Goal: Task Accomplishment & Management: Manage account settings

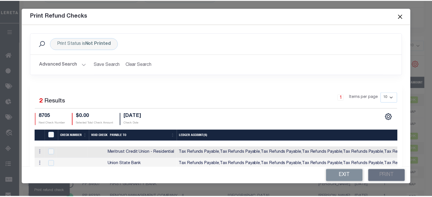
scroll to position [57, 0]
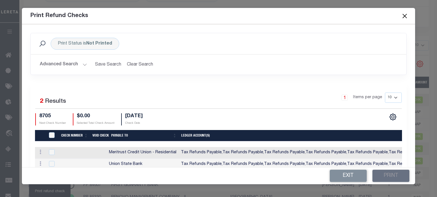
click at [403, 17] on button "Close" at bounding box center [403, 15] width 7 height 7
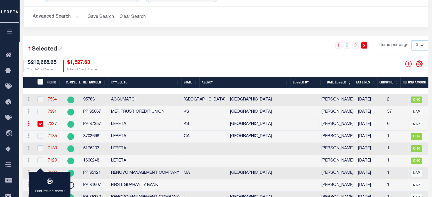
click at [40, 125] on input "checkbox" at bounding box center [41, 124] width 6 height 6
checkbox input "false"
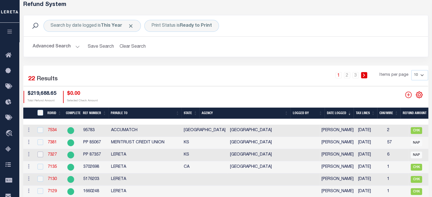
scroll to position [28, 0]
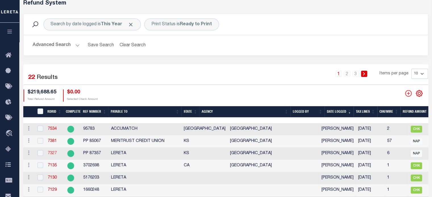
click at [51, 155] on link "7327" at bounding box center [52, 153] width 9 height 4
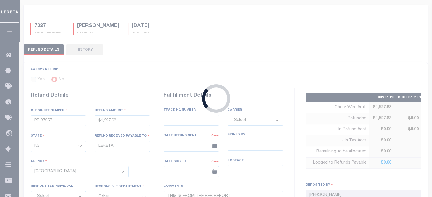
type input "$1,527.63"
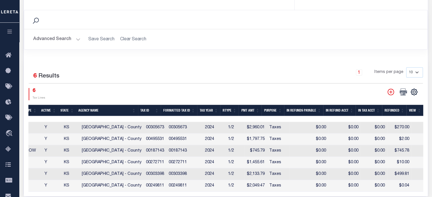
scroll to position [321, 0]
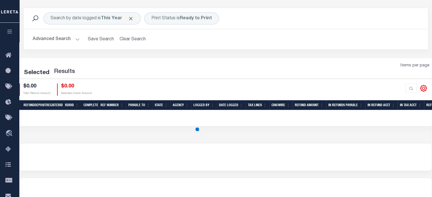
scroll to position [28, 0]
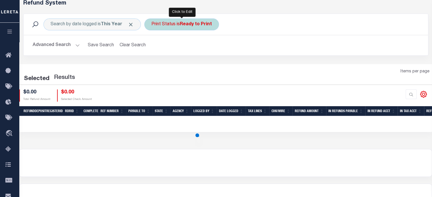
click at [188, 24] on b "Ready to Print" at bounding box center [196, 24] width 32 height 5
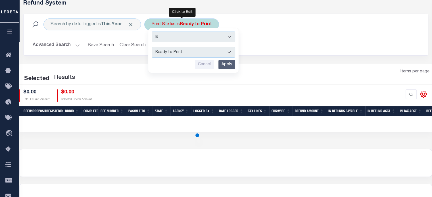
drag, startPoint x: 176, startPoint y: 51, endPoint x: 170, endPoint y: 57, distance: 8.6
click at [175, 51] on select "--ALL-- Ready to Write Ready to Print Printed" at bounding box center [194, 52] width 84 height 11
select select "All"
click at [152, 47] on select "--ALL-- Ready to Write Ready to Print Printed" at bounding box center [194, 52] width 84 height 11
click at [223, 65] on input "Apply" at bounding box center [227, 64] width 17 height 9
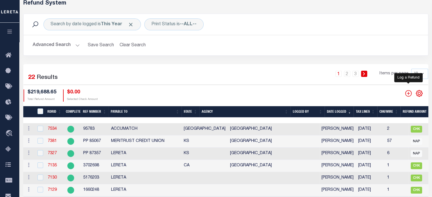
click at [409, 94] on icon "" at bounding box center [408, 93] width 7 height 7
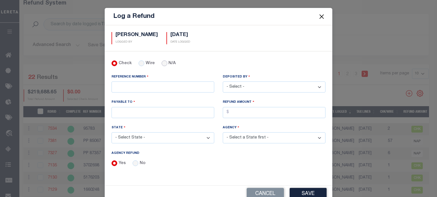
click at [161, 64] on input "N/A" at bounding box center [164, 64] width 6 height 6
radio input "true"
drag, startPoint x: 133, startPoint y: 162, endPoint x: 132, endPoint y: 134, distance: 27.3
click at [132, 162] on input "No" at bounding box center [135, 164] width 6 height 6
radio input "true"
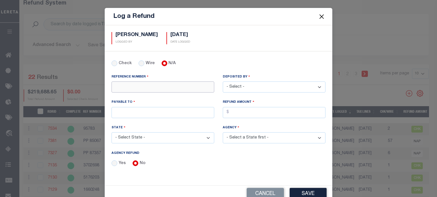
drag, startPoint x: 117, startPoint y: 87, endPoint x: 189, endPoint y: 100, distance: 72.9
click at [117, 87] on input "REFERENCE NUMBER" at bounding box center [162, 87] width 103 height 11
type input "PP 88836"
click at [250, 88] on select "- Select - [PERSON_NAME] [PERSON_NAME] [PERSON_NAME] [PERSON_NAME] [PERSON_NAME…" at bounding box center [274, 87] width 103 height 11
select select "[PERSON_NAME]"
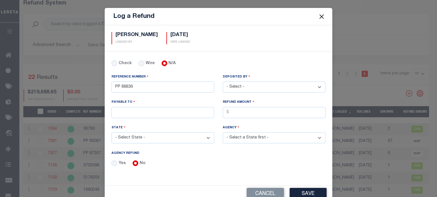
click at [223, 82] on select "- Select - [PERSON_NAME] [PERSON_NAME] [PERSON_NAME] [PERSON_NAME] [PERSON_NAME…" at bounding box center [274, 87] width 103 height 11
click at [154, 113] on input "PAYABLE TO" at bounding box center [162, 112] width 103 height 11
type input "G"
type input "FIRST GUARANTY BANK"
click at [233, 109] on input "AGENCY REFUND" at bounding box center [274, 112] width 103 height 11
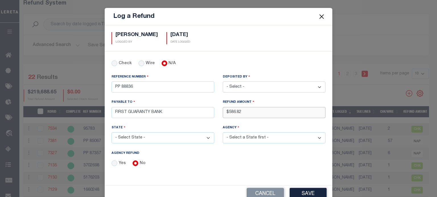
type input "$586.82"
click at [132, 138] on select "- Select State - [US_STATE] AL AR AZ CA CO [GEOGRAPHIC_DATA] [GEOGRAPHIC_DATA] …" at bounding box center [162, 137] width 103 height 11
select select "WV"
click at [111, 132] on select "- Select State - [US_STATE] AL AR AZ CA CO [GEOGRAPHIC_DATA] [GEOGRAPHIC_DATA] …" at bounding box center [162, 137] width 103 height 11
click at [244, 140] on select "- Select Agency - [GEOGRAPHIC_DATA] [GEOGRAPHIC_DATA] MOBILE HOMES [GEOGRAPHIC_…" at bounding box center [274, 137] width 103 height 11
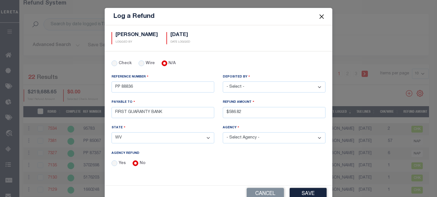
select select "5406900000"
click at [223, 132] on select "- Select Agency - [GEOGRAPHIC_DATA] [GEOGRAPHIC_DATA] MOBILE HOMES [GEOGRAPHIC_…" at bounding box center [274, 137] width 103 height 11
click at [300, 192] on button "Save" at bounding box center [307, 194] width 37 height 12
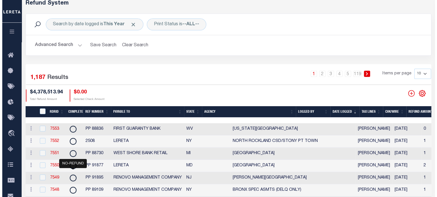
scroll to position [0, 173]
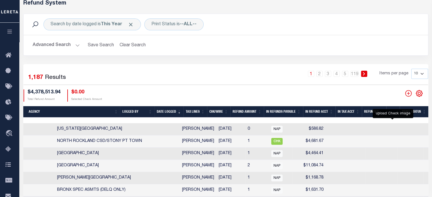
checkbox input "true"
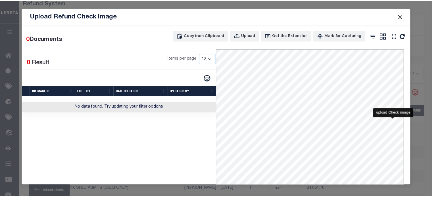
scroll to position [0, 169]
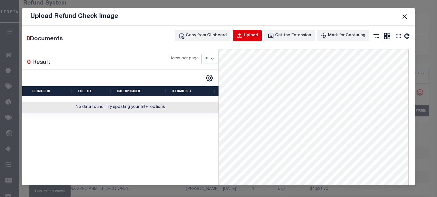
click at [252, 38] on div "Upload" at bounding box center [251, 36] width 14 height 6
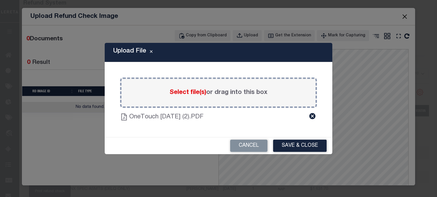
click at [305, 146] on button "Save & Close" at bounding box center [299, 146] width 53 height 12
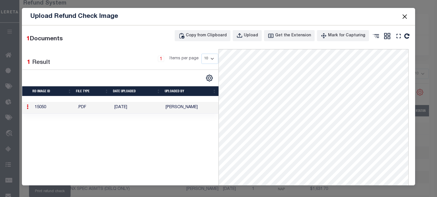
click at [406, 15] on button "Close" at bounding box center [403, 16] width 7 height 7
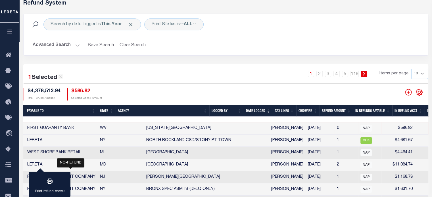
scroll to position [0, 0]
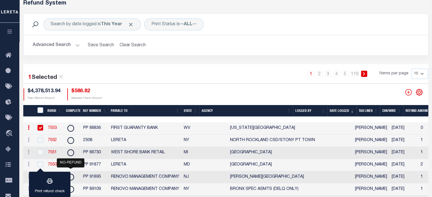
click at [52, 127] on link "7553" at bounding box center [52, 128] width 9 height 4
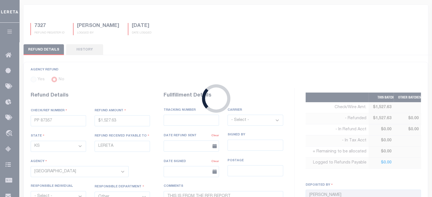
type input "PP 88836"
type input "$586.82"
select select "WV"
type input "FIRST GUARANTY BANK"
select select
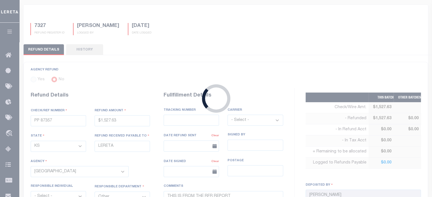
select select
type input "[DATE]"
select select "5406900000"
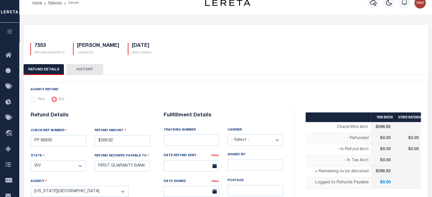
scroll to position [151, 0]
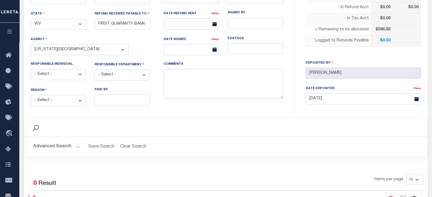
click at [58, 98] on select "- Select - Change In Value Discount Applied Duplicate Payment Exemption Applied…" at bounding box center [58, 100] width 55 height 11
select select "OVP"
click at [31, 95] on select "- Select - Change In Value Discount Applied Duplicate Payment Exemption Applied…" at bounding box center [58, 100] width 55 height 11
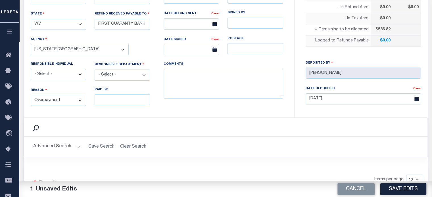
click at [110, 71] on select "- Select - 3rd Party Accounting AI Collector Customer Customer Service FactR JA…" at bounding box center [122, 75] width 55 height 11
select select "OTH"
click at [95, 70] on select "- Select - 3rd Party Accounting AI Collector Customer Customer Service FactR JA…" at bounding box center [122, 75] width 55 height 11
drag, startPoint x: 202, startPoint y: 76, endPoint x: 196, endPoint y: 76, distance: 6.0
click at [198, 76] on textarea "COMMENTS" at bounding box center [224, 84] width 120 height 30
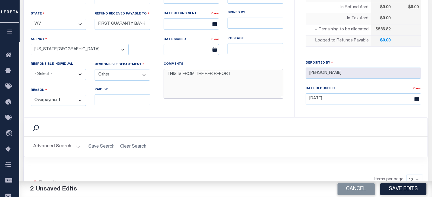
type textarea "THIS IS FROM THE RFR REPORT"
click at [400, 187] on button "Save Edits" at bounding box center [404, 189] width 46 height 12
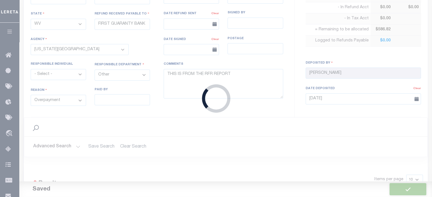
type input "$586.82"
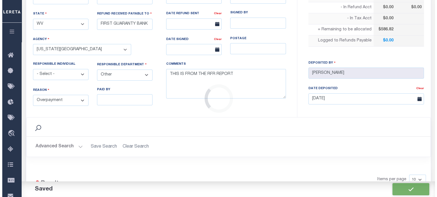
scroll to position [286, 0]
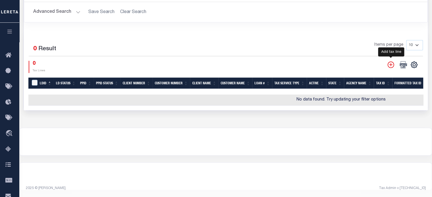
click at [392, 61] on icon "" at bounding box center [390, 64] width 7 height 7
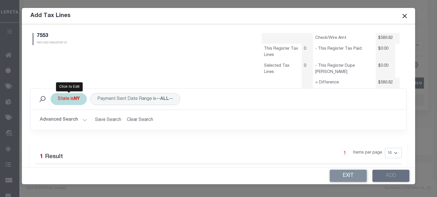
click at [70, 102] on div "State is [GEOGRAPHIC_DATA]" at bounding box center [69, 99] width 36 height 12
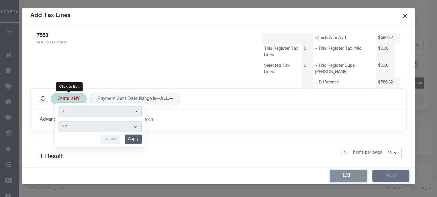
click at [70, 128] on select "AK AL AR AZ CA CO CT DC DE FL [GEOGRAPHIC_DATA] GU HI IA ID IL IN KS [GEOGRAPHI…" at bounding box center [100, 127] width 84 height 11
select select "WV"
click at [58, 122] on select "AK AL AR AZ CA CO CT DC DE FL [GEOGRAPHIC_DATA] GU HI IA ID IL IN KS [GEOGRAPHI…" at bounding box center [100, 127] width 84 height 11
click at [130, 140] on input "Apply" at bounding box center [133, 139] width 17 height 9
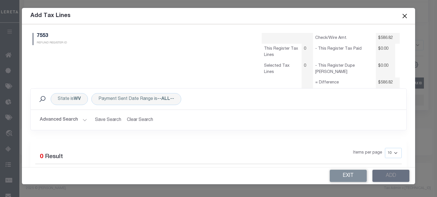
click at [78, 120] on button "Advanced Search" at bounding box center [63, 120] width 47 height 11
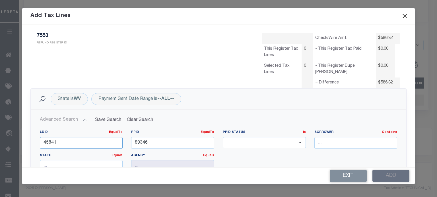
drag, startPoint x: 64, startPoint y: 140, endPoint x: -33, endPoint y: 141, distance: 97.2
click at [157, 137] on input "89346" at bounding box center [172, 143] width 83 height 12
type input "8"
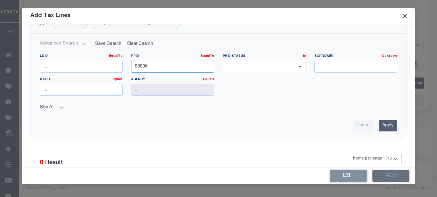
scroll to position [85, 0]
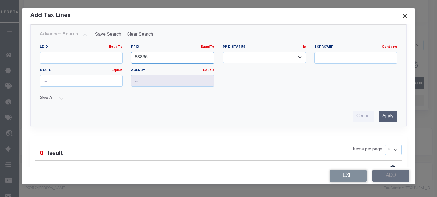
type input "88836"
click at [381, 116] on input "Apply" at bounding box center [387, 117] width 18 height 12
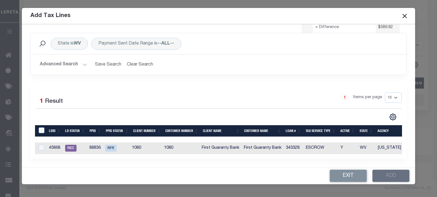
scroll to position [59, 0]
click at [41, 147] on div at bounding box center [40, 148] width 7 height 6
checkbox input "true"
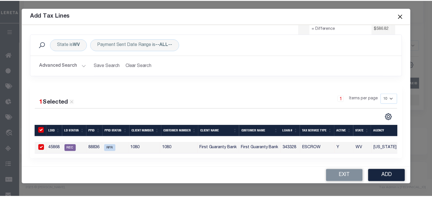
scroll to position [58, 0]
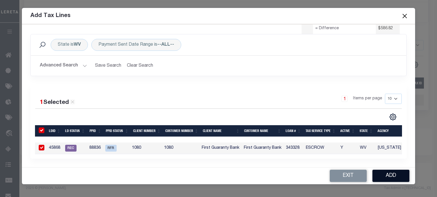
click at [391, 175] on button "Add" at bounding box center [390, 176] width 37 height 12
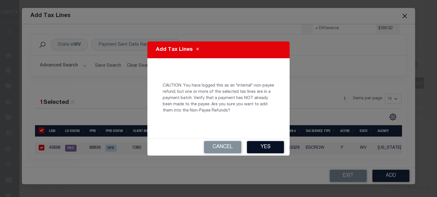
click at [263, 147] on button "Yes" at bounding box center [265, 147] width 37 height 12
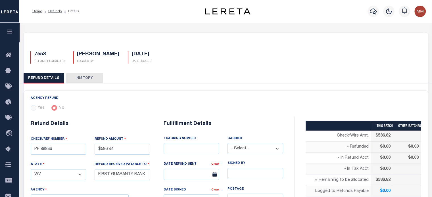
scroll to position [142, 0]
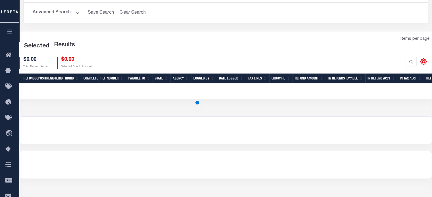
scroll to position [28, 0]
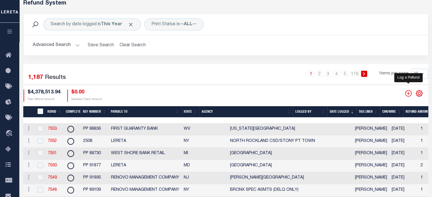
click at [408, 95] on icon "" at bounding box center [408, 93] width 7 height 7
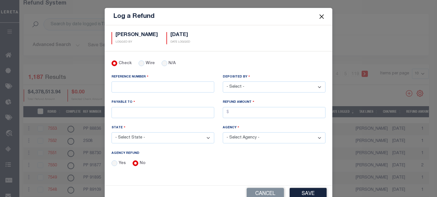
click at [165, 64] on div "N/A" at bounding box center [168, 64] width 14 height 6
drag, startPoint x: 161, startPoint y: 64, endPoint x: 150, endPoint y: 71, distance: 13.3
click at [161, 64] on input "N/A" at bounding box center [164, 64] width 6 height 6
radio input "true"
click at [134, 88] on input "REFERENCE NUMBER" at bounding box center [162, 87] width 103 height 11
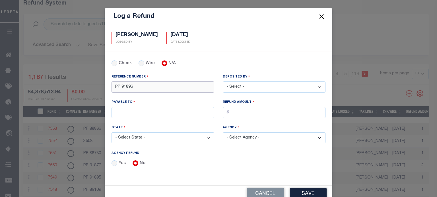
type input "PP 91896"
click at [238, 86] on select "- Select - [PERSON_NAME] [PERSON_NAME] [PERSON_NAME] [PERSON_NAME] [PERSON_NAME…" at bounding box center [274, 87] width 103 height 11
select select "[PERSON_NAME]"
click at [223, 82] on select "- Select - [PERSON_NAME] [PERSON_NAME] [PERSON_NAME] [PERSON_NAME] [PERSON_NAME…" at bounding box center [274, 87] width 103 height 11
click at [146, 112] on input "PAYABLE TO" at bounding box center [162, 112] width 103 height 11
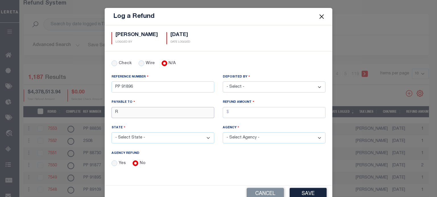
type input "RENOVO MANAGEMENT COMPANY"
drag, startPoint x: 242, startPoint y: 107, endPoint x: 236, endPoint y: 109, distance: 6.7
click at [241, 107] on input "AGENCY REFUND" at bounding box center [274, 112] width 103 height 11
type input "$943.24"
click at [151, 136] on select "- Select State - [US_STATE] AL AR AZ CA CO [GEOGRAPHIC_DATA] [GEOGRAPHIC_DATA] …" at bounding box center [162, 137] width 103 height 11
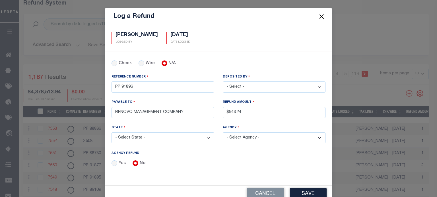
select select "NY"
click at [111, 132] on select "- Select State - [US_STATE] AL AR AZ CA CO [GEOGRAPHIC_DATA] [GEOGRAPHIC_DATA] …" at bounding box center [162, 137] width 103 height 11
click at [243, 138] on select "- Select Agency - [PERSON_NAME][GEOGRAPHIC_DATA] [PERSON_NAME][GEOGRAPHIC_DATA]…" at bounding box center [274, 137] width 103 height 11
select select "3605917001"
click at [223, 132] on select "- Select Agency - [PERSON_NAME][GEOGRAPHIC_DATA] [PERSON_NAME][GEOGRAPHIC_DATA]…" at bounding box center [274, 137] width 103 height 11
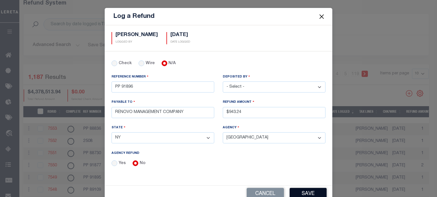
click at [305, 191] on button "Save" at bounding box center [307, 194] width 37 height 12
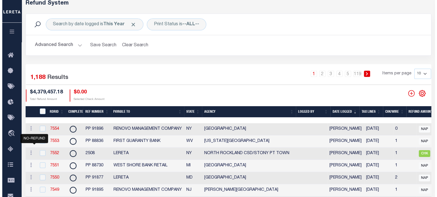
scroll to position [0, 173]
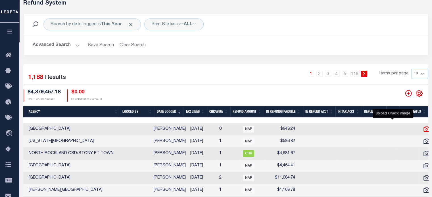
click at [424, 129] on icon at bounding box center [427, 129] width 6 height 5
checkbox input "true"
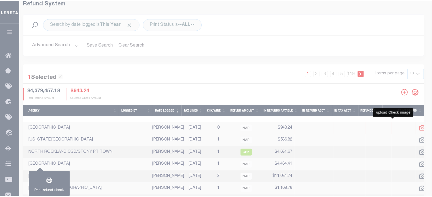
scroll to position [0, 169]
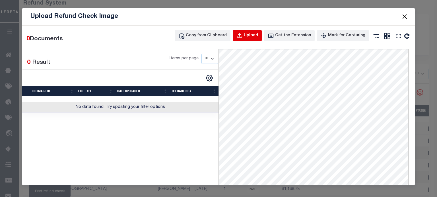
click at [248, 36] on div "Upload" at bounding box center [251, 36] width 14 height 6
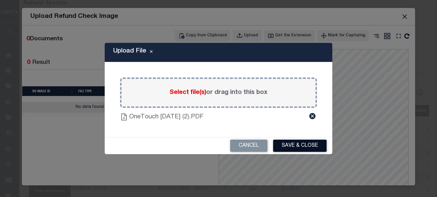
click at [290, 145] on button "Save & Close" at bounding box center [299, 146] width 53 height 12
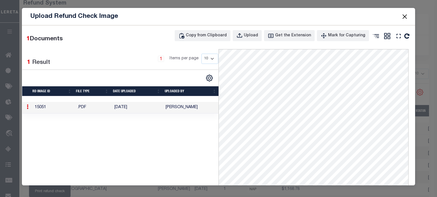
click at [405, 14] on button "Close" at bounding box center [403, 16] width 7 height 7
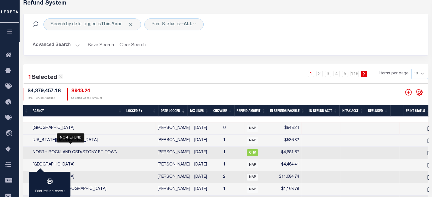
scroll to position [0, 0]
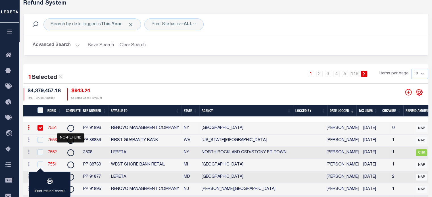
click at [54, 127] on link "7554" at bounding box center [52, 128] width 9 height 4
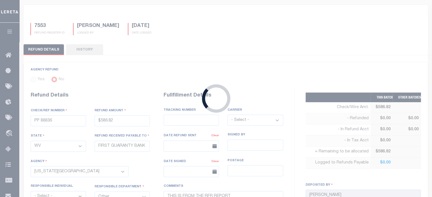
type input "PP 91896"
type input "$943.24"
select select "NY"
type input "RENOVO MANAGEMENT COMPANY"
select select
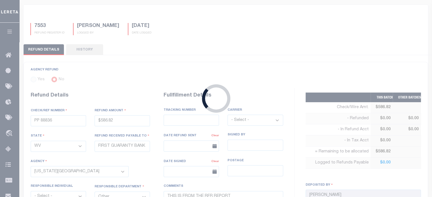
select select
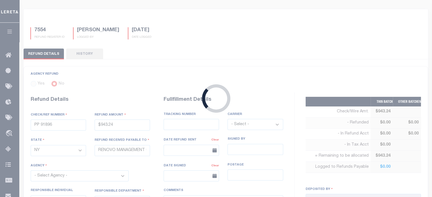
scroll to position [3, 0]
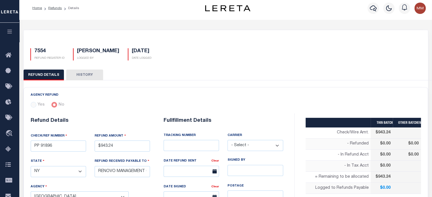
select select "3605917001"
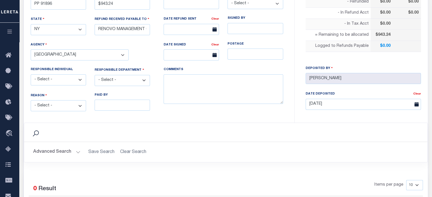
click at [61, 104] on select "- Select - Change In Value Discount Applied Duplicate Payment Exemption Applied…" at bounding box center [58, 105] width 55 height 11
select select "OVP"
click at [31, 100] on select "- Select - Change In Value Discount Applied Duplicate Payment Exemption Applied…" at bounding box center [58, 105] width 55 height 11
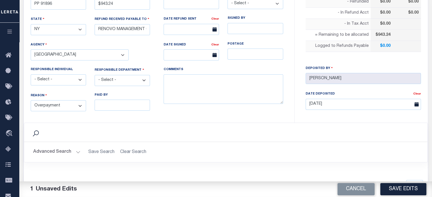
click at [113, 79] on select "- Select - 3rd Party Accounting AI Collector Customer Customer Service FactR JA…" at bounding box center [122, 80] width 55 height 11
select select "LOC"
click at [95, 75] on select "- Select - 3rd Party Accounting AI Collector Customer Customer Service FactR JA…" at bounding box center [122, 80] width 55 height 11
click at [199, 82] on textarea "COMMENTS" at bounding box center [224, 89] width 120 height 30
type textarea "THIS IS FROM THE RFR REPORT"
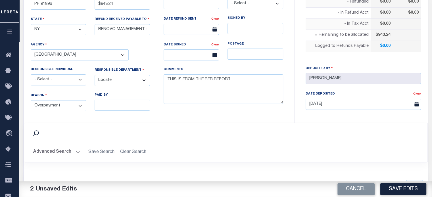
click at [399, 187] on button "Save Edits" at bounding box center [404, 189] width 46 height 12
type input "$943.24"
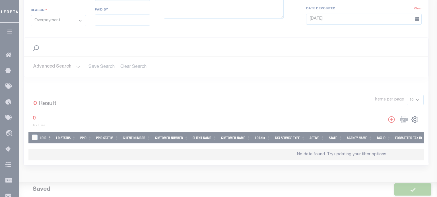
scroll to position [0, 0]
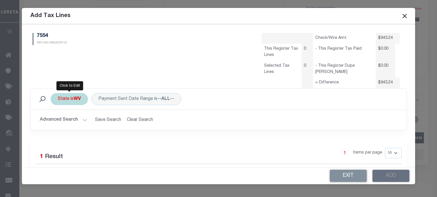
click at [69, 100] on div "State is WV" at bounding box center [69, 99] width 37 height 12
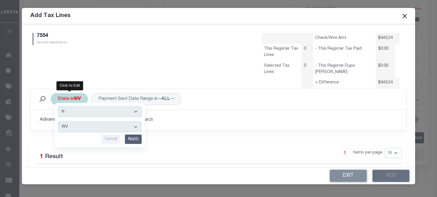
click at [81, 128] on select "AK AL AR AZ CA CO CT DC DE FL [GEOGRAPHIC_DATA] GU HI IA ID IL IN KS [GEOGRAPHI…" at bounding box center [100, 127] width 84 height 11
select select "NY"
click at [58, 122] on select "AK AL AR AZ CA CO CT DC DE FL [GEOGRAPHIC_DATA] GU HI IA ID IL IN KS [GEOGRAPHI…" at bounding box center [100, 127] width 84 height 11
click at [127, 137] on input "Apply" at bounding box center [133, 139] width 17 height 9
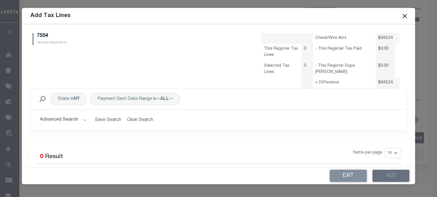
drag, startPoint x: 66, startPoint y: 122, endPoint x: 70, endPoint y: 121, distance: 3.7
click at [66, 121] on button "Advanced Search" at bounding box center [63, 120] width 47 height 11
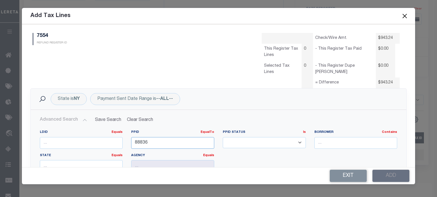
drag, startPoint x: 58, startPoint y: 132, endPoint x: 30, endPoint y: 117, distance: 31.9
click at [32, 124] on div "Advanced Search Save Search Clear Search RefundAddTaxLinesGridWrapper_dynamicta…" at bounding box center [218, 161] width 375 height 93
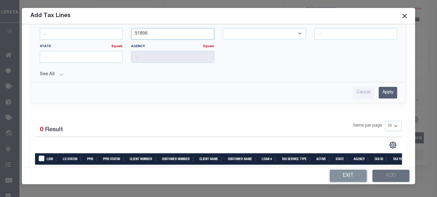
scroll to position [114, 0]
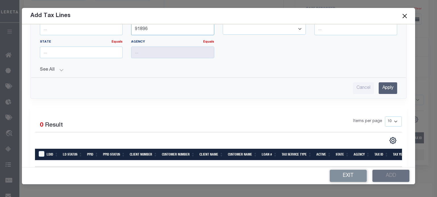
type input "91896"
click at [379, 87] on input "Apply" at bounding box center [387, 88] width 18 height 12
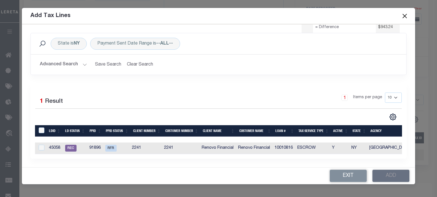
scroll to position [59, 0]
drag, startPoint x: 42, startPoint y: 145, endPoint x: 48, endPoint y: 134, distance: 11.8
click at [42, 145] on input "checkbox" at bounding box center [42, 148] width 6 height 6
checkbox input "true"
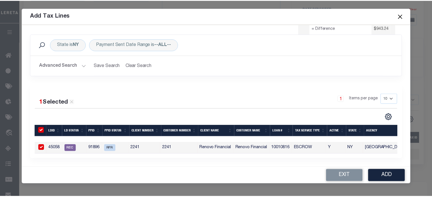
scroll to position [58, 0]
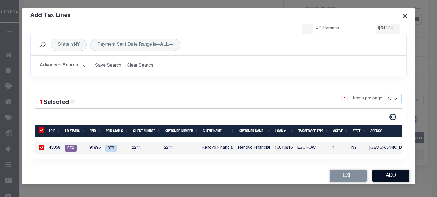
click at [397, 174] on button "Add" at bounding box center [390, 176] width 37 height 12
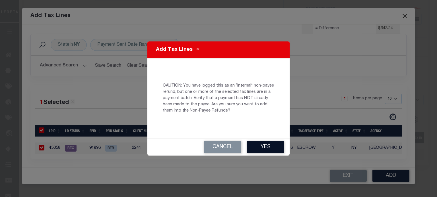
click at [263, 145] on button "Yes" at bounding box center [265, 147] width 37 height 12
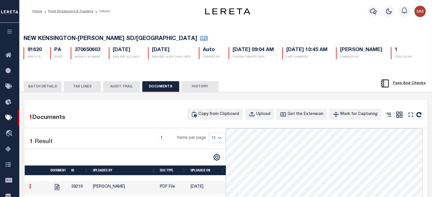
select select
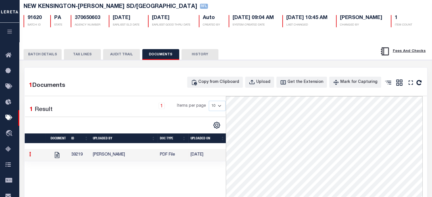
scroll to position [32, 0]
select select
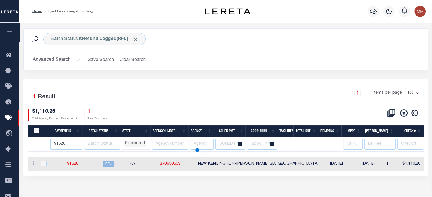
select select
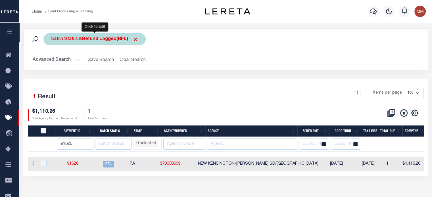
click at [98, 40] on b "Refund Logged(RFL)" at bounding box center [110, 39] width 57 height 5
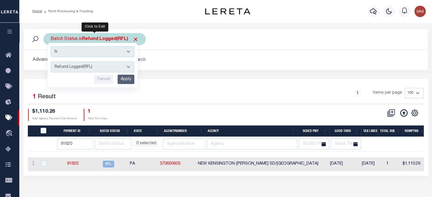
click at [95, 70] on select "Awaiting Funds (AWF) Cleared and Complete (CAC) New Check Needed (NCN) Payment …" at bounding box center [93, 67] width 84 height 11
select select "RFR"
click at [51, 62] on select "Awaiting Funds (AWF) Cleared and Complete (CAC) New Check Needed (NCN) Payment …" at bounding box center [93, 67] width 84 height 11
click at [128, 78] on input "Apply" at bounding box center [126, 79] width 17 height 9
select select
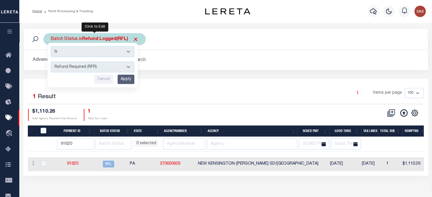
select select
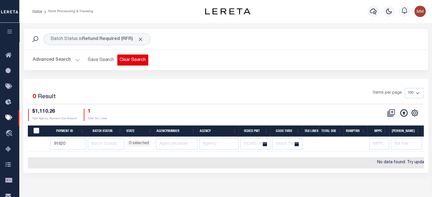
click at [126, 58] on button "Clear Search" at bounding box center [132, 60] width 31 height 11
select select
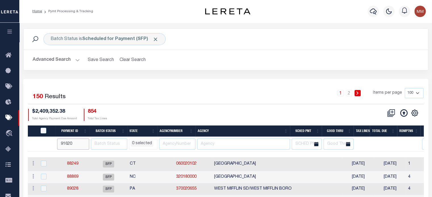
drag, startPoint x: 75, startPoint y: 144, endPoint x: 23, endPoint y: 142, distance: 52.3
click at [128, 60] on button "Clear Search" at bounding box center [132, 60] width 31 height 11
click at [129, 60] on button "Clear Search" at bounding box center [132, 60] width 31 height 11
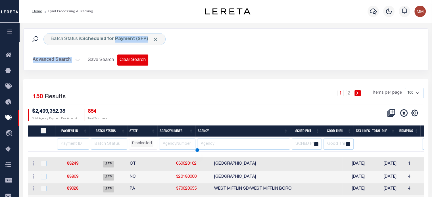
click at [129, 61] on div "Batch Status is Scheduled for Payment (SFP) Search Advanced Search Save Search …" at bounding box center [225, 49] width 405 height 42
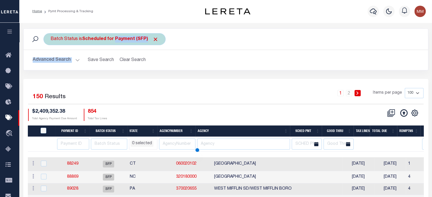
select select
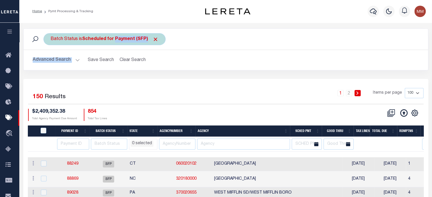
click at [101, 39] on b "Scheduled for Payment (SFP)" at bounding box center [120, 39] width 76 height 5
select select
select select "SFP"
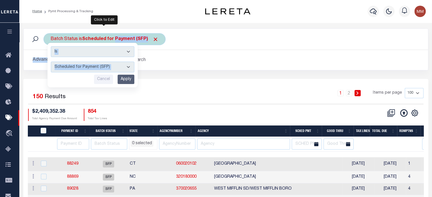
select select
click at [81, 68] on select "Awaiting Funds (AWF) Cleared and Complete (CAC) New Check Needed (NCN) Payment …" at bounding box center [93, 67] width 84 height 11
select select "RFR"
click at [51, 62] on select "Awaiting Funds (AWF) Cleared and Complete (CAC) New Check Needed (NCN) Payment …" at bounding box center [93, 67] width 84 height 11
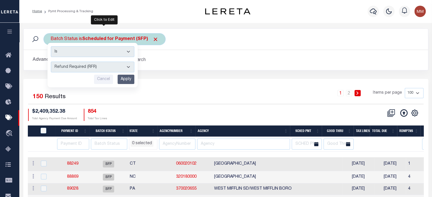
click at [128, 78] on input "Apply" at bounding box center [126, 79] width 17 height 9
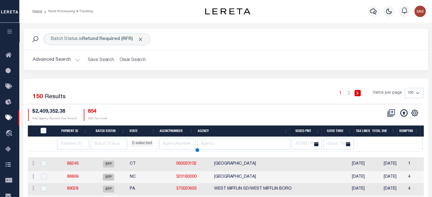
select select
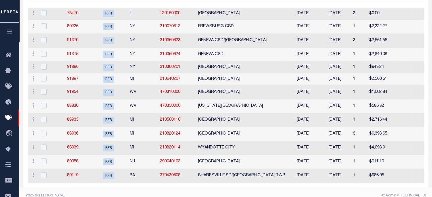
select select
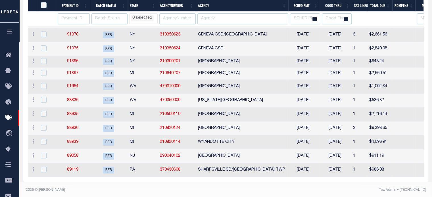
scroll to position [155, 0]
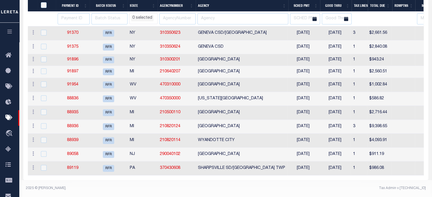
select select
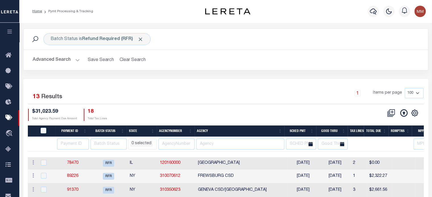
scroll to position [0, 0]
click at [417, 95] on select "100 200 500 1000" at bounding box center [414, 93] width 19 height 10
select select "500"
click at [405, 88] on select "100 200 500 1000" at bounding box center [414, 93] width 19 height 10
select select
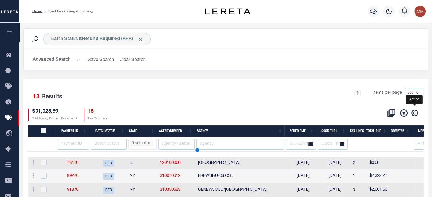
select select
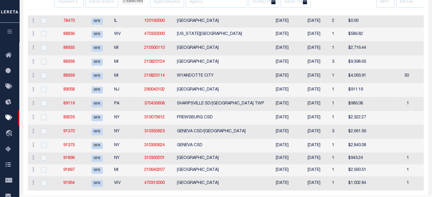
select select
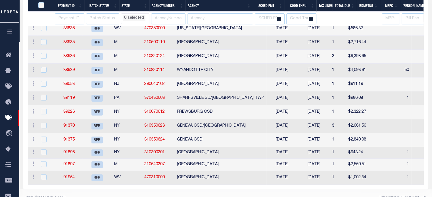
scroll to position [155, 0]
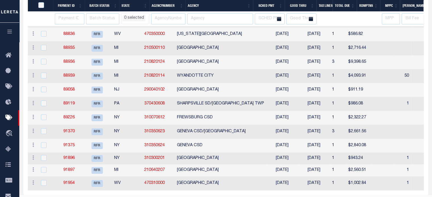
select select
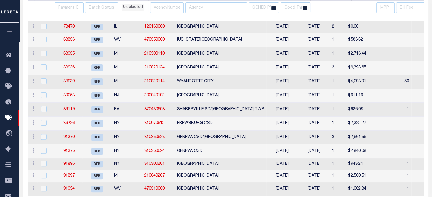
scroll to position [41, 0]
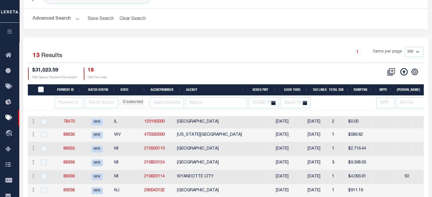
click at [196, 90] on th "Agency" at bounding box center [215, 90] width 63 height 12
select select
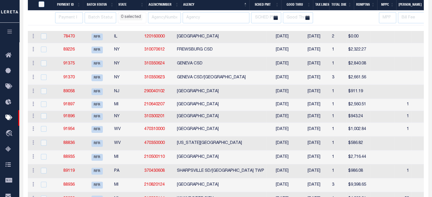
select select
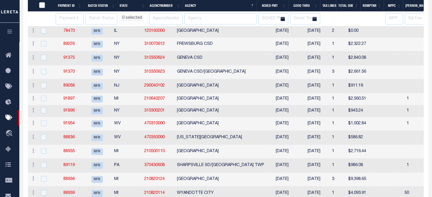
scroll to position [155, 0]
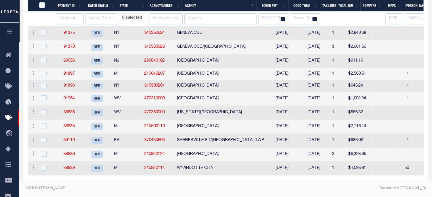
select select
click at [68, 166] on link "88939" at bounding box center [68, 168] width 11 height 4
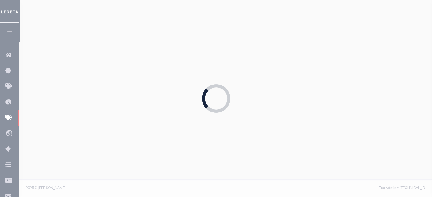
select select "RFR"
type input "09/04/2025"
type input "$4,093.91"
type input "53078"
select select "[PERSON_NAME]"
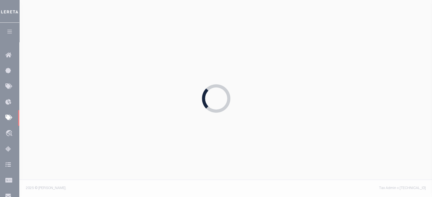
type input "$5"
type input "09/04/2025"
type input "$9.65"
type input "884114928766"
type input "N.Wikentiew"
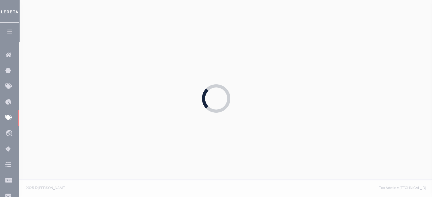
type input "09/08/2025"
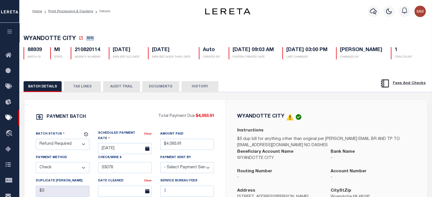
drag, startPoint x: 74, startPoint y: 104, endPoint x: 176, endPoint y: 117, distance: 102.8
click at [75, 92] on button "TAX LINES" at bounding box center [82, 86] width 37 height 11
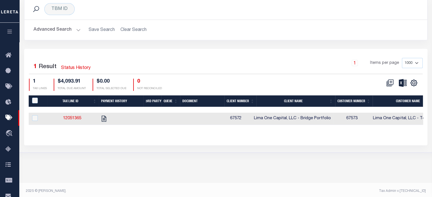
scroll to position [104, 0]
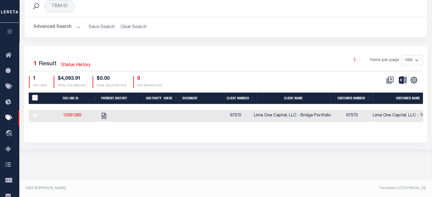
select select
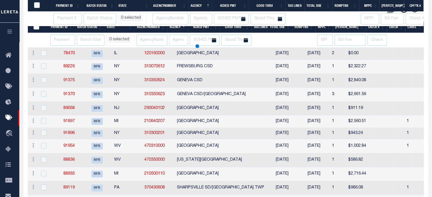
scroll to position [155, 0]
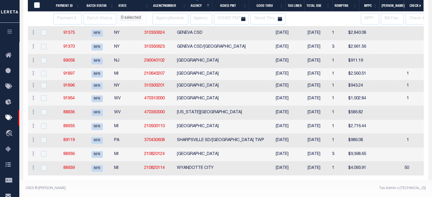
select select
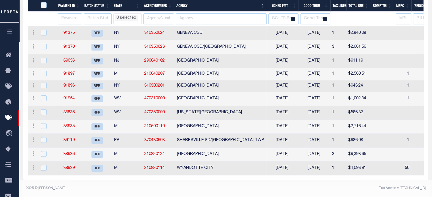
select select
click at [67, 152] on link "88936" at bounding box center [68, 154] width 11 height 4
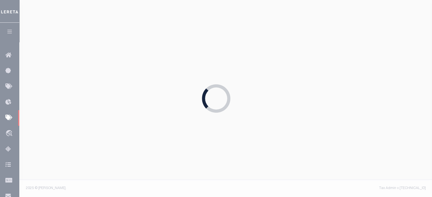
type input "09/05/2025"
type input "$9,398.65"
type input "53129"
select select "[PERSON_NAME]"
type input "$30"
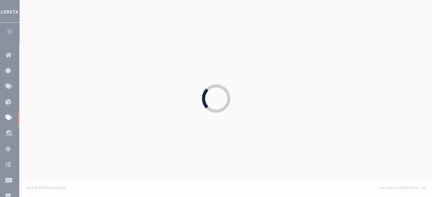
type input "09/05/2025"
type input "884149578098"
type input "T.Tonge"
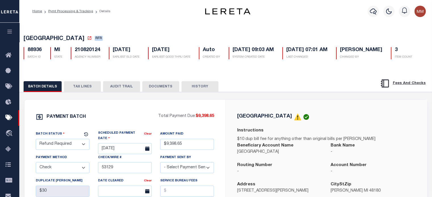
click at [84, 92] on button "TAX LINES" at bounding box center [82, 86] width 37 height 11
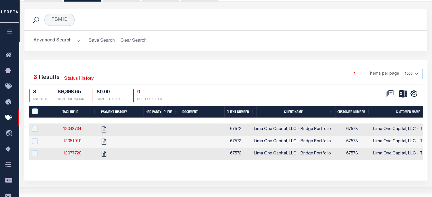
scroll to position [120, 0]
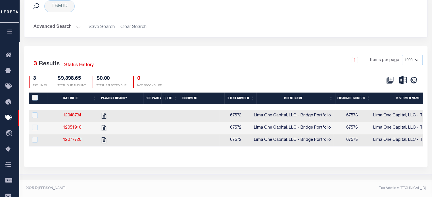
select select
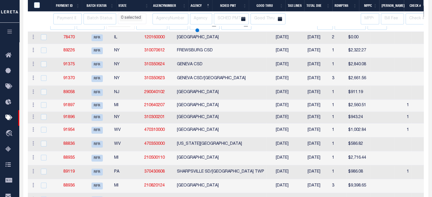
scroll to position [155, 0]
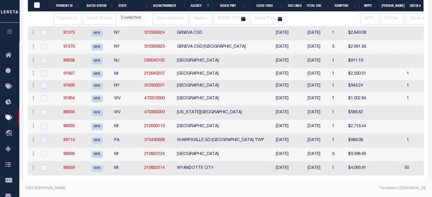
select select
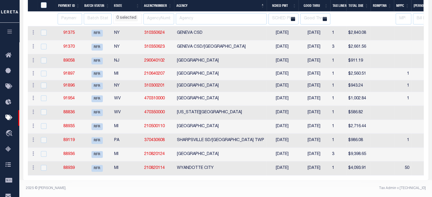
select select
click at [69, 138] on link "89119" at bounding box center [68, 140] width 11 height 4
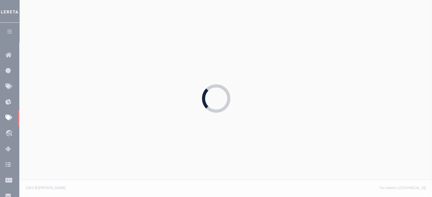
type input "09/04/2025"
type input "$986.08"
type input "53072"
type input "$5"
type input "09/04/2025"
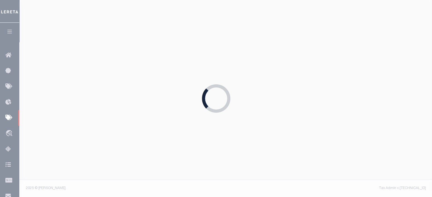
type input "$9.65"
type input "884114925447"
type input "K.Mcknight"
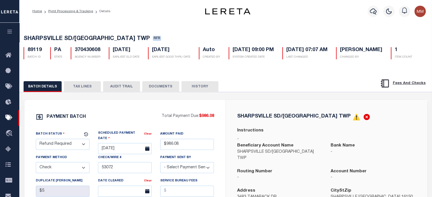
click at [87, 92] on button "TAX LINES" at bounding box center [82, 86] width 37 height 11
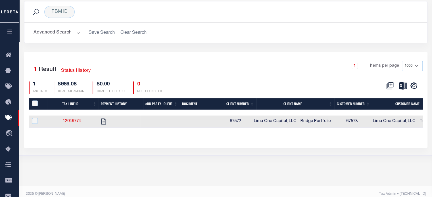
scroll to position [104, 0]
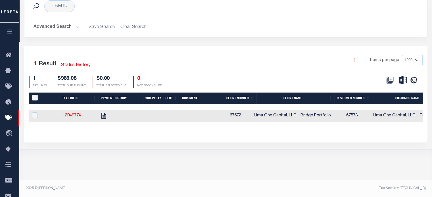
select select
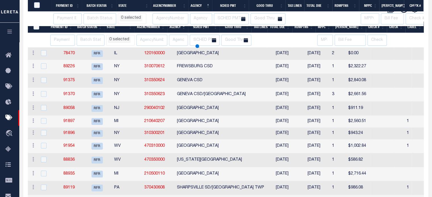
scroll to position [155, 0]
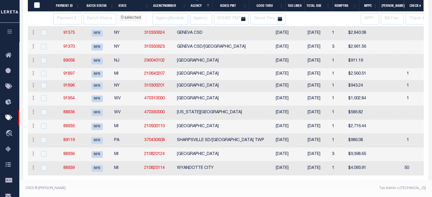
select select
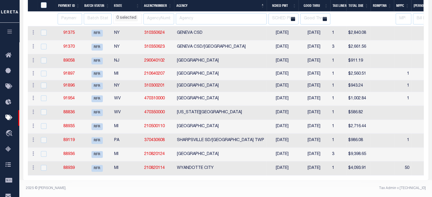
select select
click at [72, 124] on link "88935" at bounding box center [68, 126] width 11 height 4
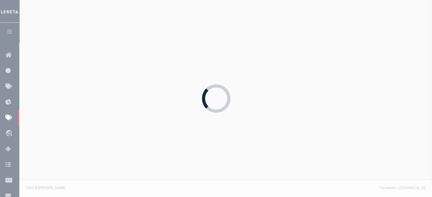
type input "09/08/2025"
type input "$2,716.44"
select select
select select "[PERSON_NAME]"
checkbox input "false"
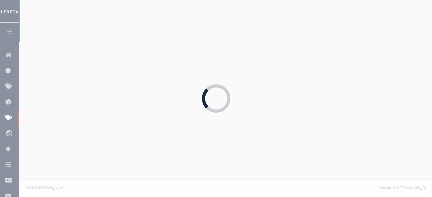
checkbox input "false"
select select
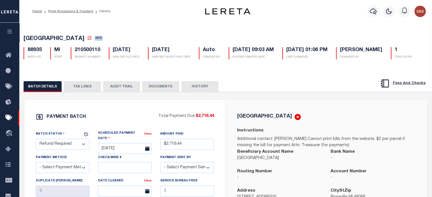
click at [81, 92] on button "TAX LINES" at bounding box center [82, 86] width 37 height 11
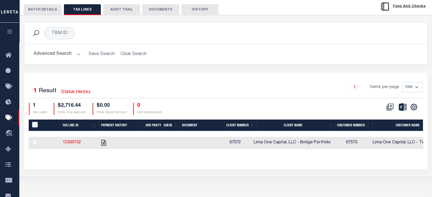
scroll to position [104, 0]
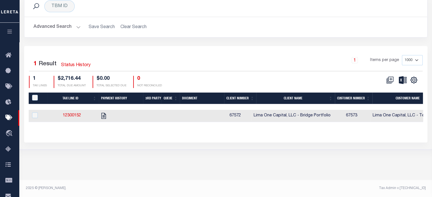
select select
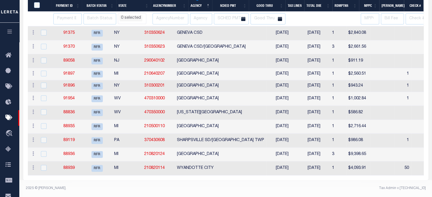
scroll to position [155, 0]
select select
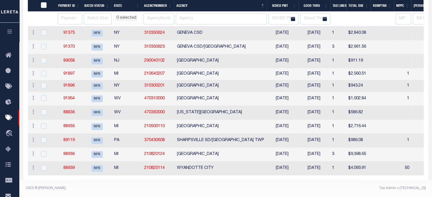
select select
click at [69, 111] on link "88836" at bounding box center [68, 113] width 11 height 4
type input "08/28/2025"
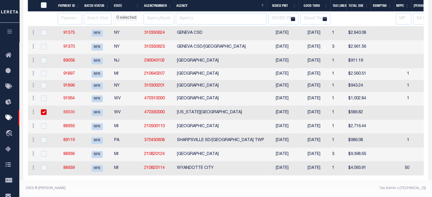
type input "$586.82"
select select "CHK"
type input "52851"
checkbox input "true"
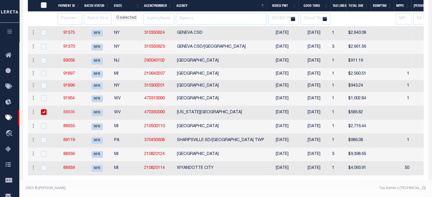
select select "USS"
type input "08/28/2025"
type input "$9.85"
type input "9205590142749901763696"
type input "Delivered, PO Box"
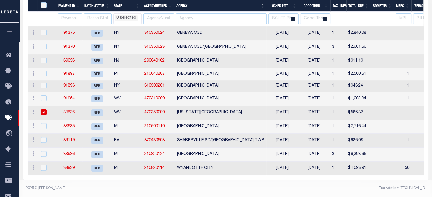
type input "09/15/2025"
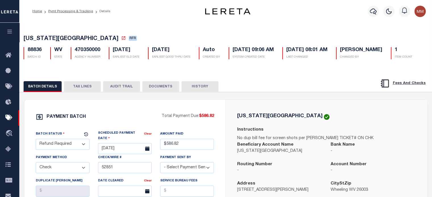
click at [84, 92] on button "TAX LINES" at bounding box center [82, 86] width 37 height 11
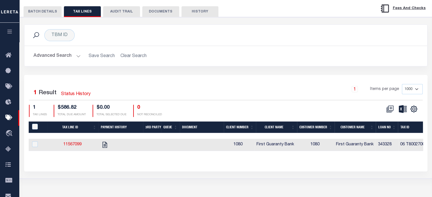
scroll to position [104, 0]
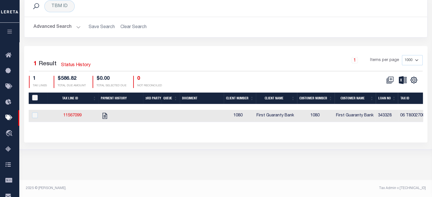
click at [36, 101] on input "PayeePaymentBatchId" at bounding box center [35, 98] width 6 height 6
checkbox input "true"
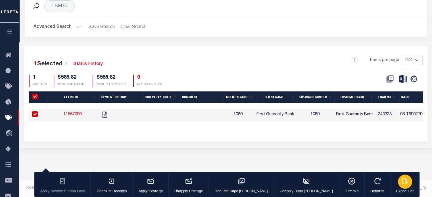
click at [398, 182] on div "button" at bounding box center [405, 182] width 14 height 14
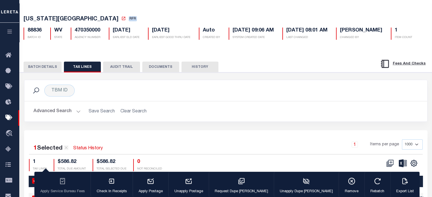
scroll to position [19, 0]
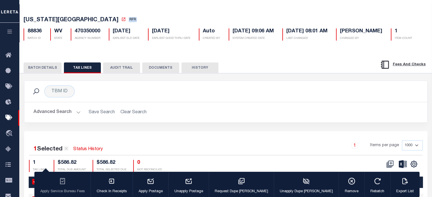
click at [40, 73] on button "BATCH DETAILS" at bounding box center [43, 68] width 38 height 11
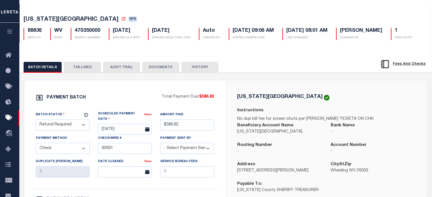
scroll to position [0, 0]
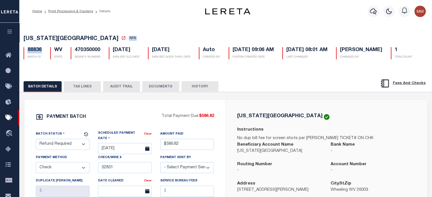
drag, startPoint x: 26, startPoint y: 51, endPoint x: 45, endPoint y: 51, distance: 18.5
click at [42, 51] on div "88836 BATCH ID" at bounding box center [32, 53] width 27 height 12
copy h5 "88836"
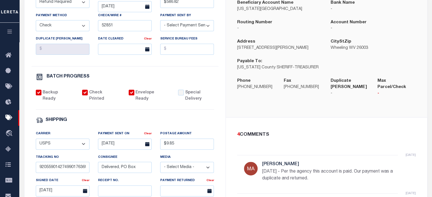
scroll to position [305, 0]
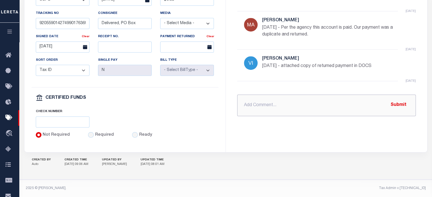
click at [252, 99] on input "text" at bounding box center [326, 106] width 179 height 22
paste input "OHIO COUNTY WV RDID 7553 $ 586.82"
type input "PROCESSING REFUND OHIO COUNTY WV RDID 7553 $ 586.82"
click at [398, 99] on button "Submit" at bounding box center [398, 105] width 23 height 12
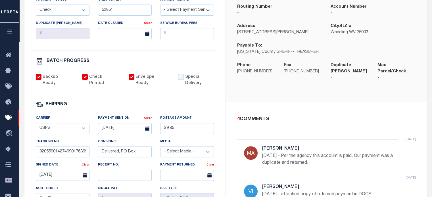
scroll to position [21, 0]
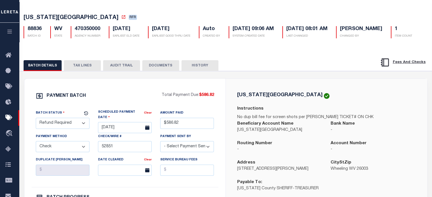
click at [59, 129] on select "- Select Status - Scheduled for Payment Ready For Payment Payment Sent Cleared …" at bounding box center [63, 123] width 54 height 11
select select "RFL"
click at [36, 129] on select "- Select Status - Scheduled for Payment Ready For Payment Payment Sent Cleared …" at bounding box center [63, 123] width 54 height 11
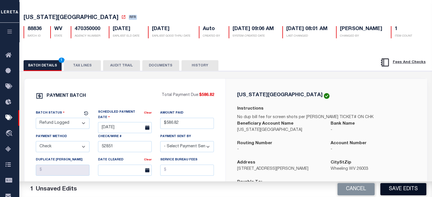
click at [415, 190] on button "Save Edits" at bounding box center [404, 189] width 46 height 12
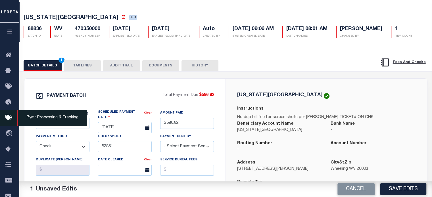
select select
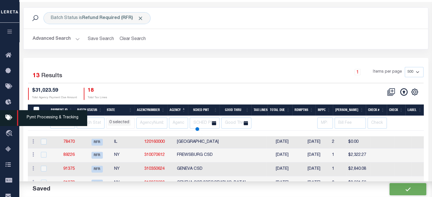
scroll to position [16, 0]
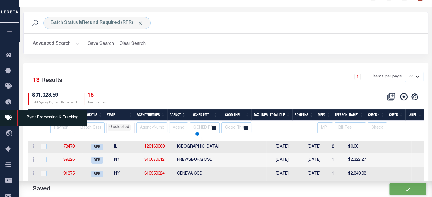
select select
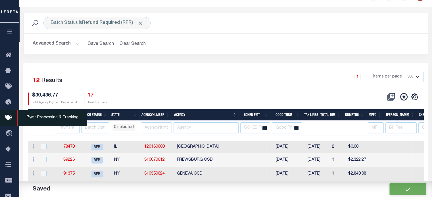
scroll to position [0, 0]
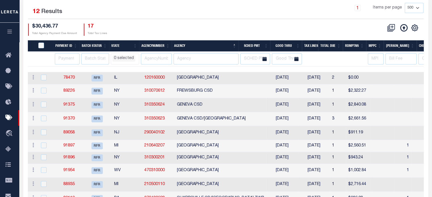
select select
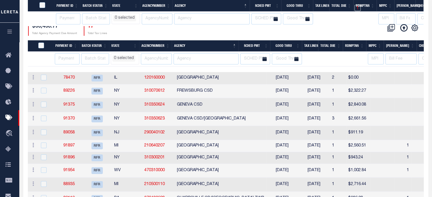
scroll to position [141, 0]
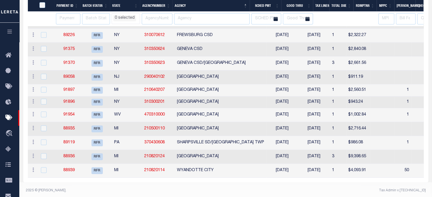
select select
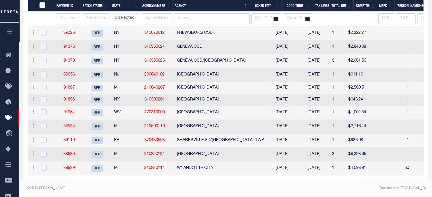
click at [71, 124] on link "88935" at bounding box center [68, 126] width 11 height 4
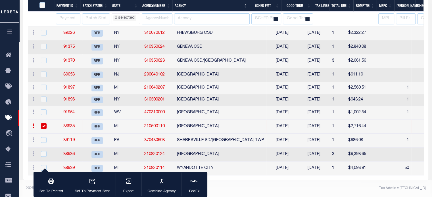
select select "RFR"
type input "09/08/2025"
type input "$2,716.44"
select select
checkbox input "false"
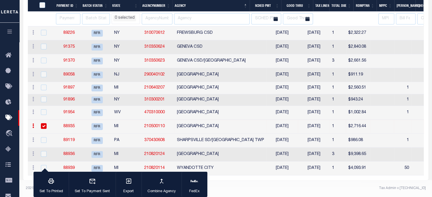
checkbox input "false"
select select
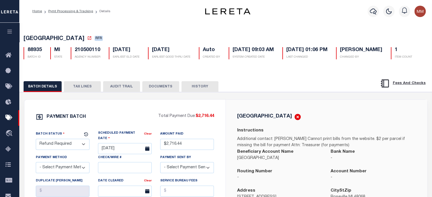
click at [80, 92] on button "TAX LINES" at bounding box center [82, 86] width 37 height 11
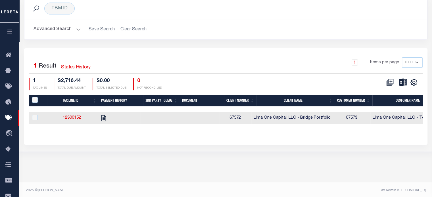
scroll to position [104, 0]
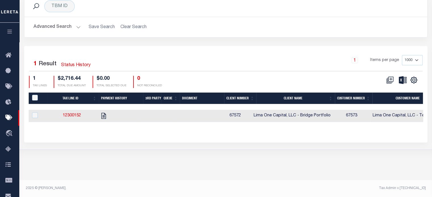
scroll to position [141, 0]
select select
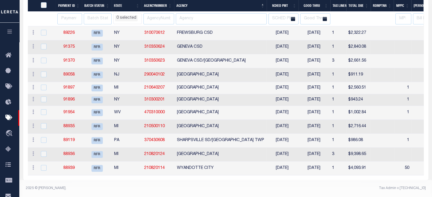
select select
click at [71, 111] on link "91954" at bounding box center [68, 113] width 11 height 4
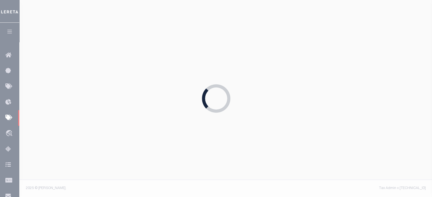
type input "[DATE]"
type input "$1,002.84"
select select "CHK"
type input "52847"
select select "[PERSON_NAME]"
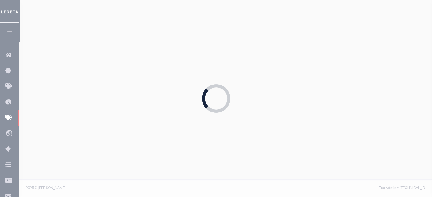
select select
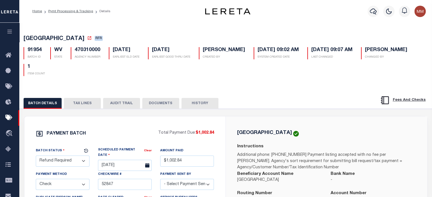
click at [77, 104] on button "TAX LINES" at bounding box center [82, 103] width 37 height 11
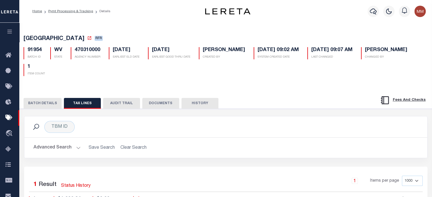
click at [157, 101] on button "DOCUMENTS" at bounding box center [160, 103] width 37 height 11
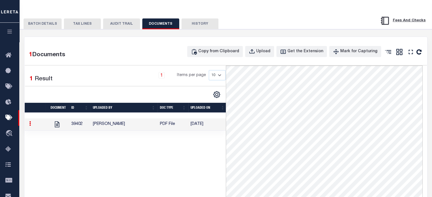
scroll to position [142, 0]
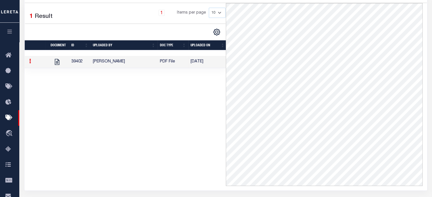
click at [81, 24] on div "1 Selected 1 Result 1 Items per page 10 25 50 100" at bounding box center [125, 22] width 210 height 28
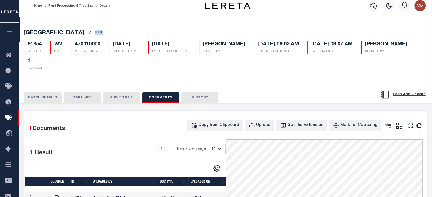
scroll to position [0, 0]
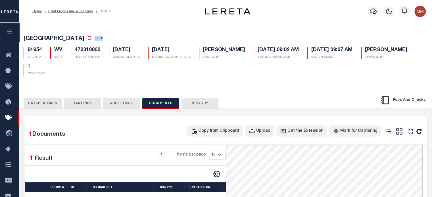
click at [36, 103] on button "BATCH DETAILS" at bounding box center [43, 103] width 38 height 11
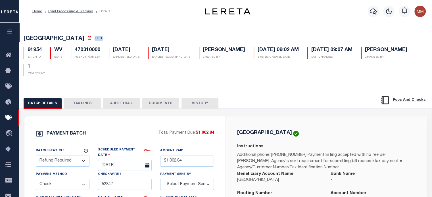
click at [80, 107] on button "TAX LINES" at bounding box center [82, 103] width 37 height 11
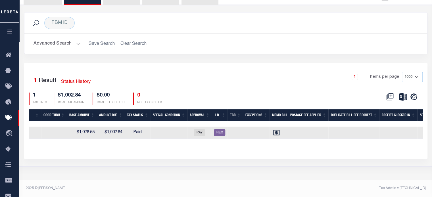
scroll to position [0, 538]
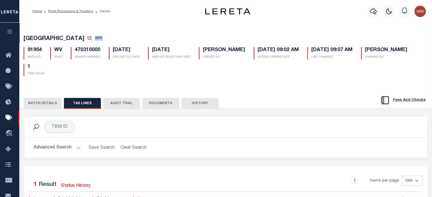
click at [42, 103] on button "BATCH DETAILS" at bounding box center [43, 103] width 38 height 11
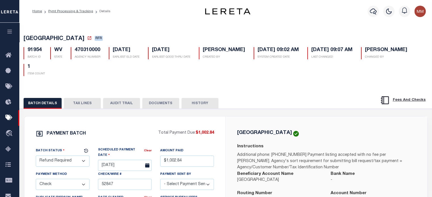
select select
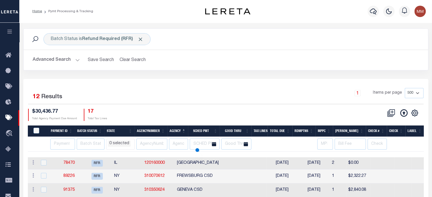
select select
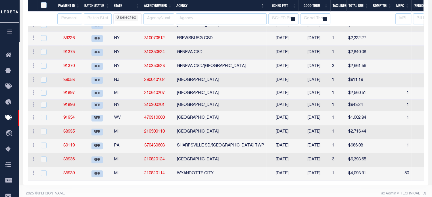
select select
click at [70, 117] on link "91954" at bounding box center [68, 118] width 11 height 4
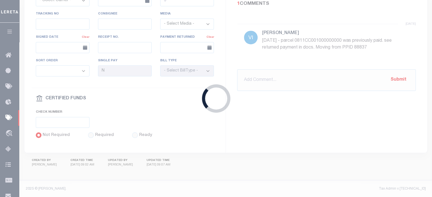
click at [70, 117] on div "Loading..." at bounding box center [216, 98] width 432 height 197
type input "$1,002.84"
select select
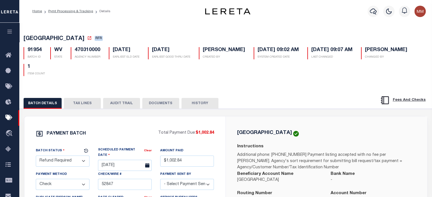
click at [81, 104] on button "TAX LINES" at bounding box center [82, 103] width 37 height 11
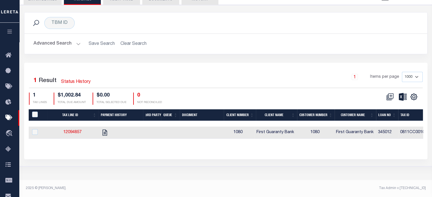
select select
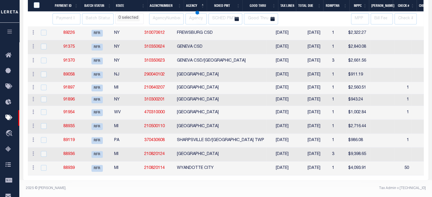
select select
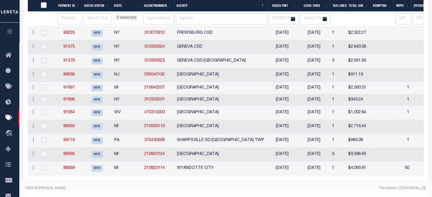
select select
click at [70, 98] on link "91896" at bounding box center [68, 100] width 11 height 4
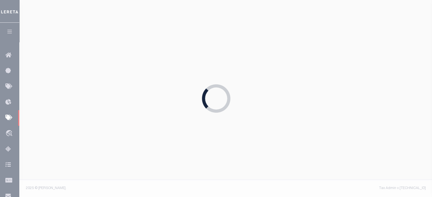
click at [70, 95] on div "Loading..." at bounding box center [216, 98] width 432 height 197
type input "[DATE]"
type input "$943.24"
type input "51919"
select select
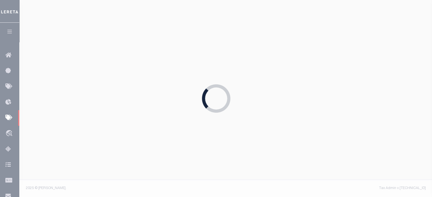
checkbox input "false"
select select
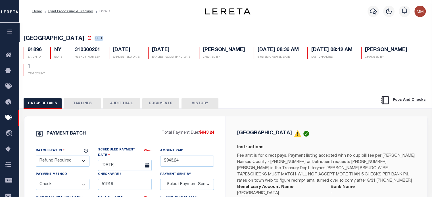
drag, startPoint x: 80, startPoint y: 104, endPoint x: 228, endPoint y: 105, distance: 148.6
click at [80, 104] on button "TAX LINES" at bounding box center [82, 103] width 37 height 11
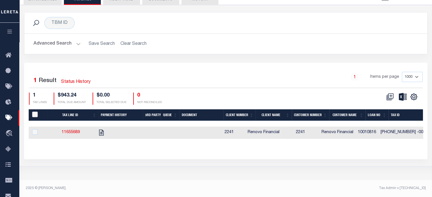
click at [34, 116] on input "PayeePaymentBatchId" at bounding box center [35, 115] width 6 height 6
checkbox input "true"
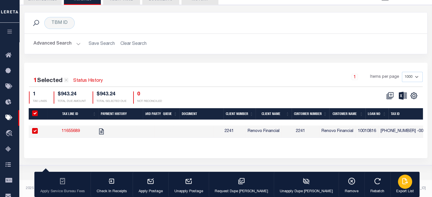
click at [402, 182] on icon "button" at bounding box center [405, 181] width 7 height 7
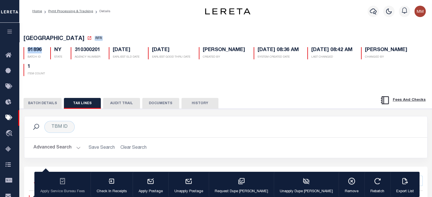
drag, startPoint x: 26, startPoint y: 50, endPoint x: 47, endPoint y: 51, distance: 20.5
click at [45, 51] on div "91896 BATCH ID NY STATE 310300201 AGENCY NUMBER 08/08/2025 EARLIEST ELD DATE 08…" at bounding box center [225, 60] width 413 height 34
copy div "91896 BATCH ID"
drag, startPoint x: 94, startPoint y: 73, endPoint x: 64, endPoint y: 57, distance: 34.0
click at [49, 71] on div "1 ITEM COUNT" at bounding box center [34, 70] width 30 height 12
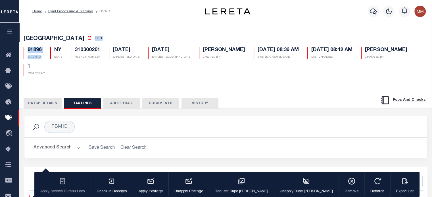
drag, startPoint x: 26, startPoint y: 51, endPoint x: 46, endPoint y: 51, distance: 20.2
click at [46, 51] on div "91896 BATCH ID NY STATE 310300201 AGENCY NUMBER 08/08/2025 EARLIEST ELD DATE 08…" at bounding box center [225, 60] width 413 height 34
copy div "91896 BATCH ID"
click at [46, 103] on button "BATCH DETAILS" at bounding box center [43, 103] width 38 height 11
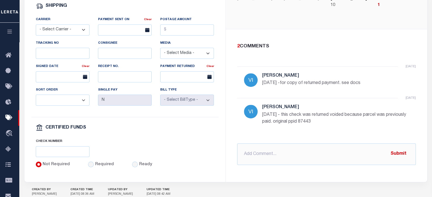
scroll to position [284, 0]
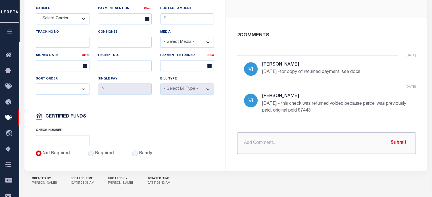
click at [256, 132] on input "text" at bounding box center [326, 143] width 179 height 22
paste input "HEMPSTEAD TOWN NY, RDID 7554 $ 943.24"
type input "PROCESSING REFUND HEMPSTEAD TOWN NY, RDID 7554 $ 943.24"
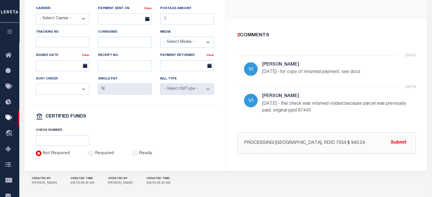
drag, startPoint x: 401, startPoint y: 138, endPoint x: 394, endPoint y: 137, distance: 7.5
click at [401, 138] on button "Submit" at bounding box center [398, 143] width 23 height 12
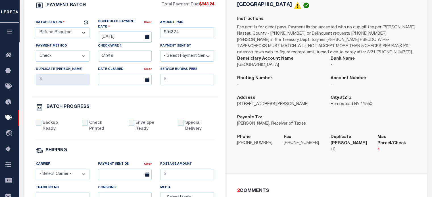
scroll to position [57, 0]
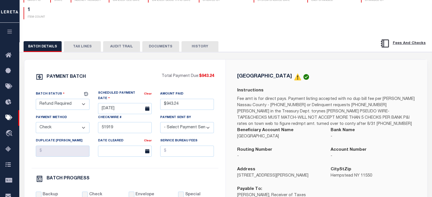
drag, startPoint x: 55, startPoint y: 105, endPoint x: 59, endPoint y: 105, distance: 4.5
click at [55, 105] on select "- Select Status - Scheduled for Payment Ready For Payment Payment Sent Cleared …" at bounding box center [63, 104] width 54 height 11
select select "RFL"
click at [36, 100] on select "- Select Status - Scheduled for Payment Ready For Payment Payment Sent Cleared …" at bounding box center [63, 104] width 54 height 11
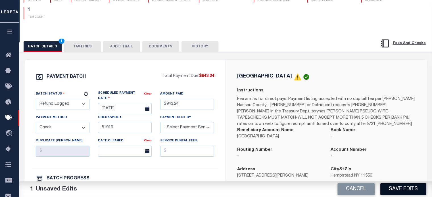
drag, startPoint x: 399, startPoint y: 189, endPoint x: 2, endPoint y: 148, distance: 399.4
click at [399, 188] on button "Save Edits" at bounding box center [404, 189] width 46 height 12
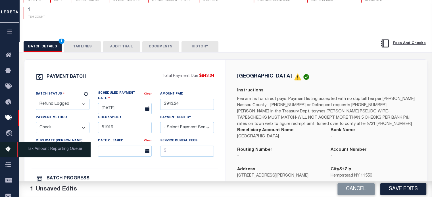
select select
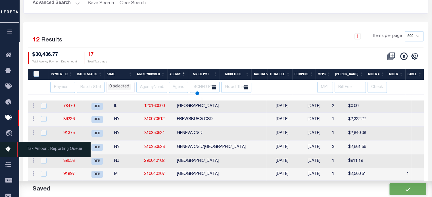
scroll to position [54, 0]
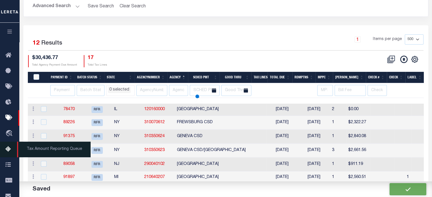
select select
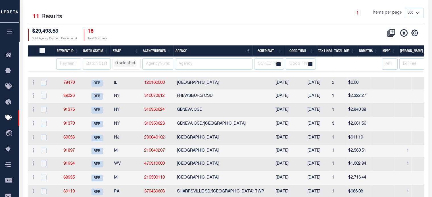
scroll to position [129, 0]
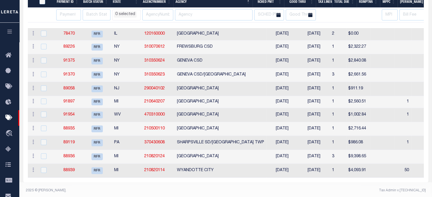
select select
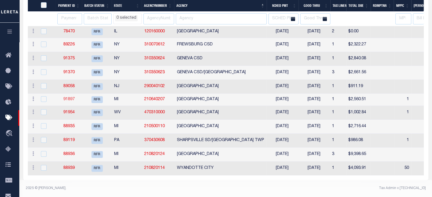
click at [68, 97] on link "91897" at bounding box center [68, 99] width 11 height 4
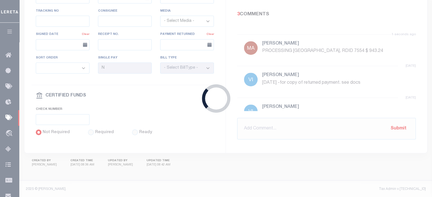
select select "RFR"
type input "09/04/2025"
type input "$2,560.51"
select select
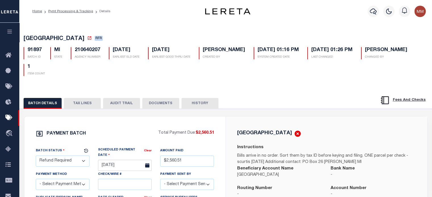
click at [86, 101] on button "TAX LINES" at bounding box center [82, 103] width 37 height 11
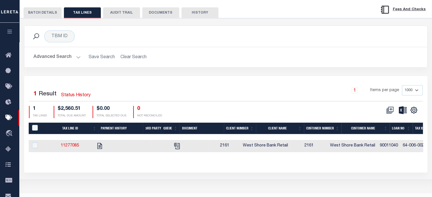
scroll to position [104, 0]
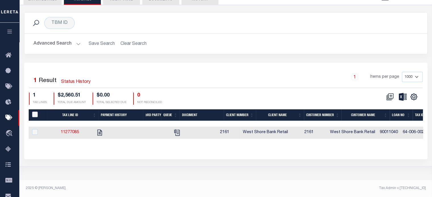
click at [35, 114] on input "PayeePaymentBatchId" at bounding box center [35, 115] width 6 height 6
checkbox input "true"
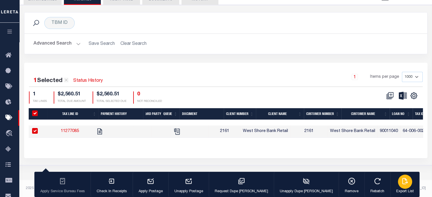
click at [402, 181] on icon "button" at bounding box center [405, 181] width 7 height 7
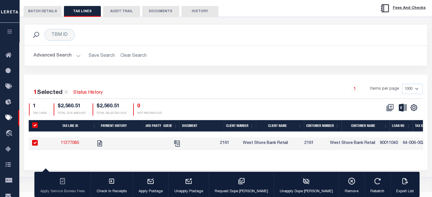
scroll to position [0, 0]
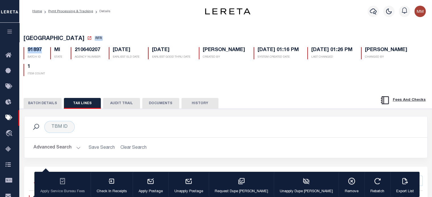
drag, startPoint x: 26, startPoint y: 51, endPoint x: 73, endPoint y: 62, distance: 48.0
click at [42, 52] on div "91897 BATCH ID" at bounding box center [32, 53] width 27 height 12
copy h5 "91897"
click at [36, 102] on button "BATCH DETAILS" at bounding box center [43, 103] width 38 height 11
